Goal: Task Accomplishment & Management: Complete application form

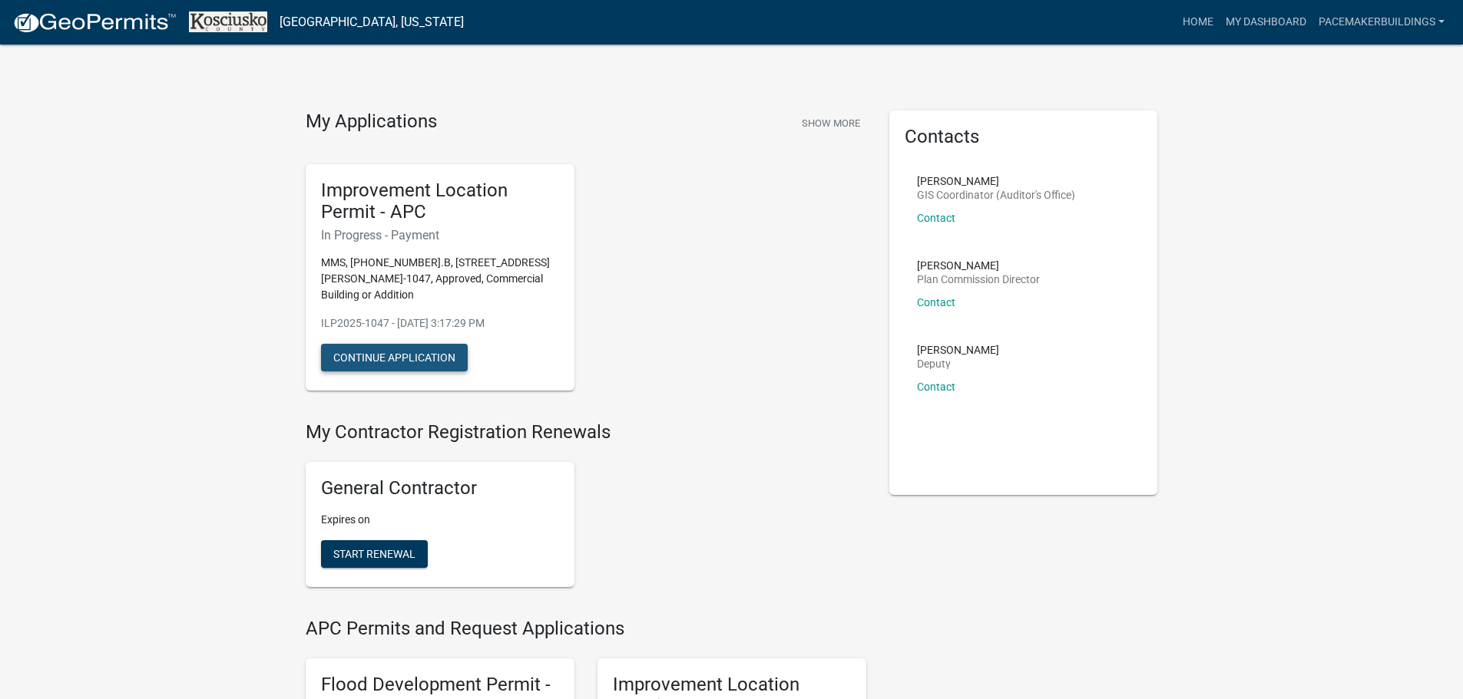
click at [389, 359] on button "Continue Application" at bounding box center [394, 358] width 147 height 28
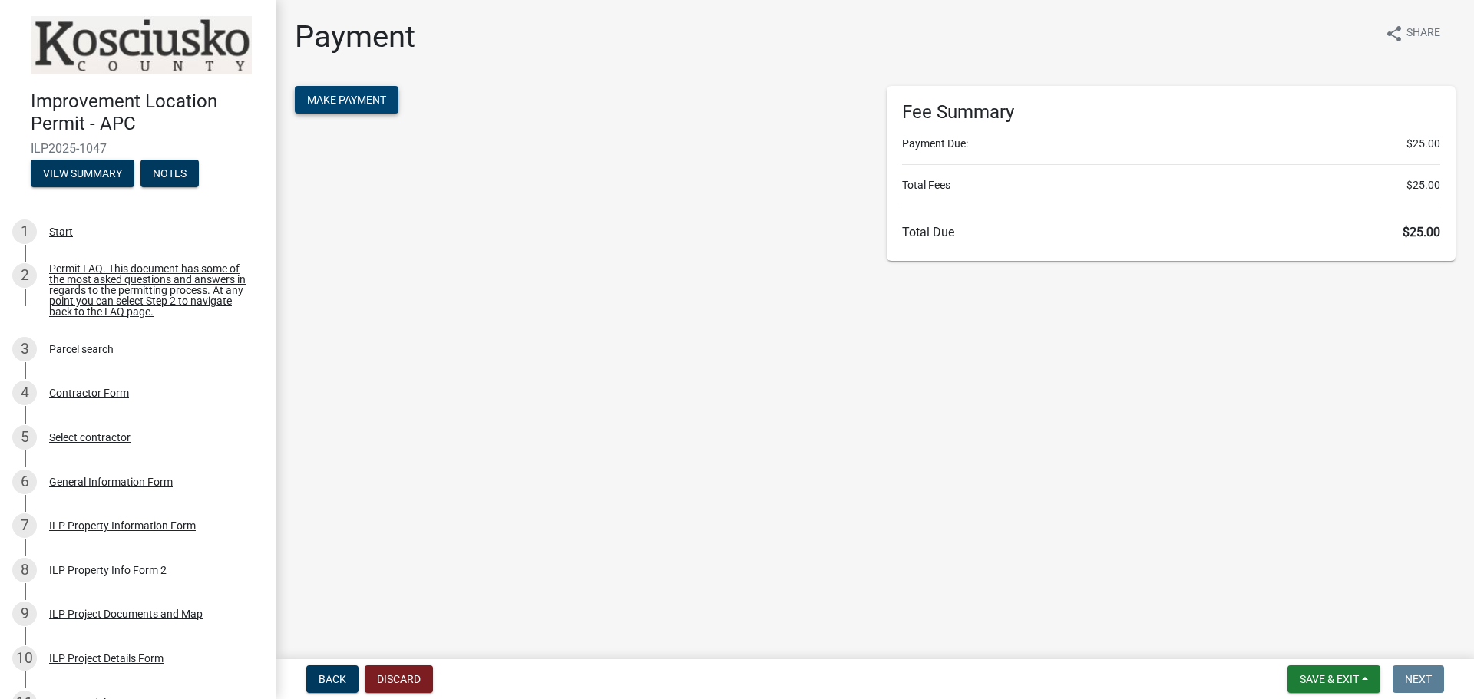
click at [354, 95] on span "Make Payment" at bounding box center [346, 100] width 79 height 12
